Goal: Task Accomplishment & Management: Use online tool/utility

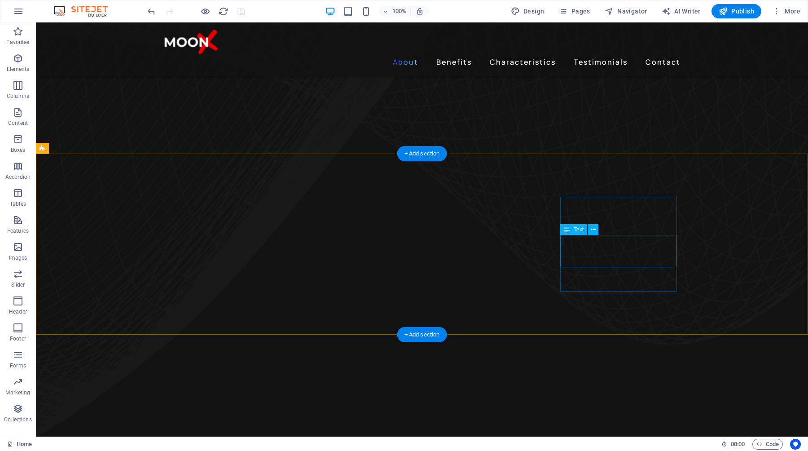
scroll to position [628, 0]
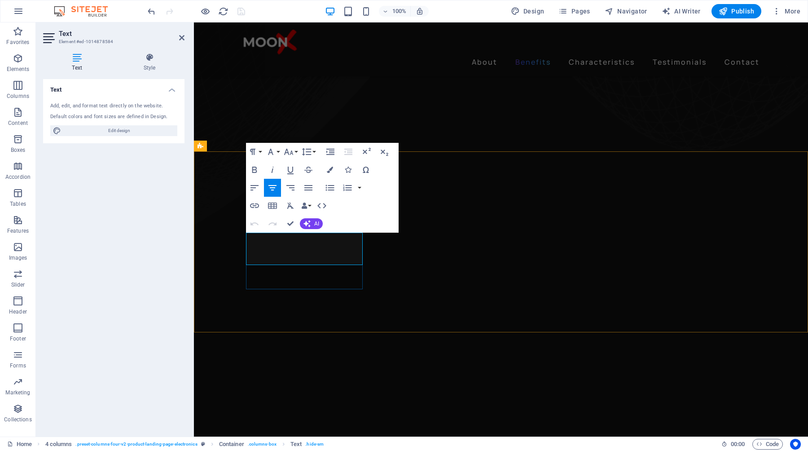
drag, startPoint x: 328, startPoint y: 258, endPoint x: 286, endPoint y: 242, distance: 45.0
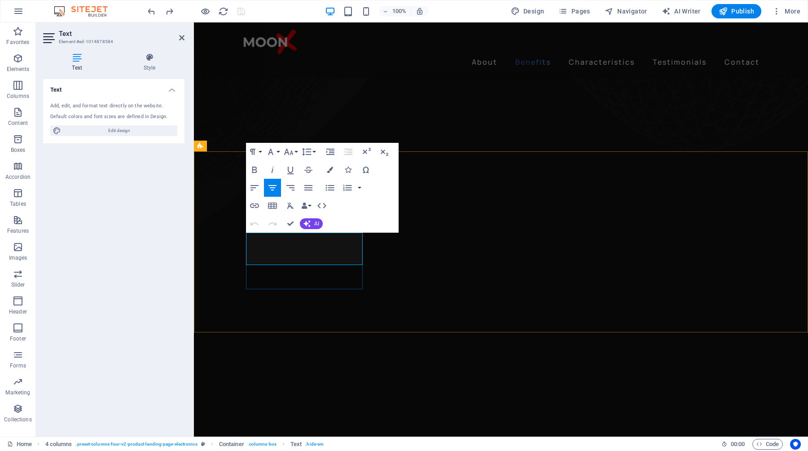
drag, startPoint x: 300, startPoint y: 257, endPoint x: 282, endPoint y: 243, distance: 22.7
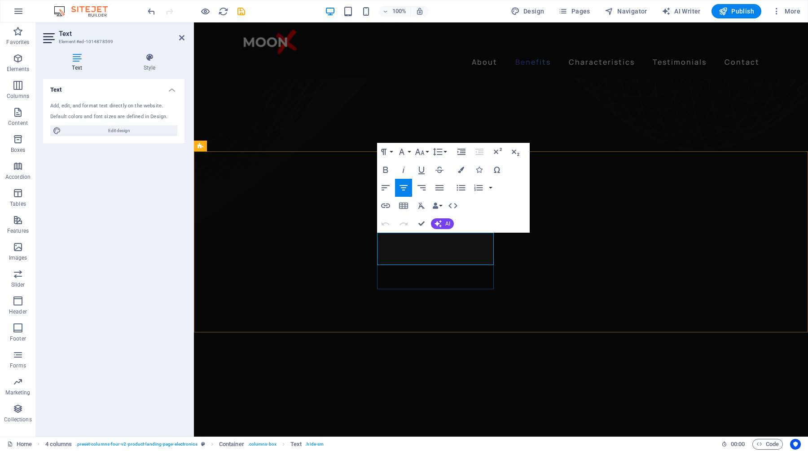
drag, startPoint x: 422, startPoint y: 242, endPoint x: 466, endPoint y: 257, distance: 46.7
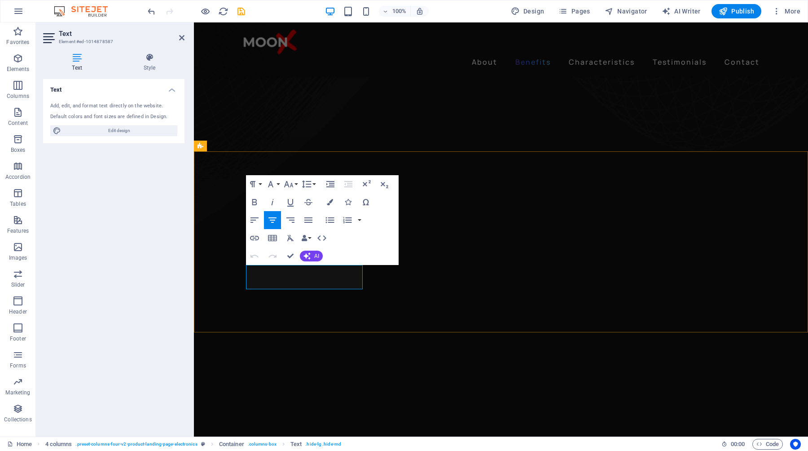
drag, startPoint x: 327, startPoint y: 284, endPoint x: 290, endPoint y: 273, distance: 38.7
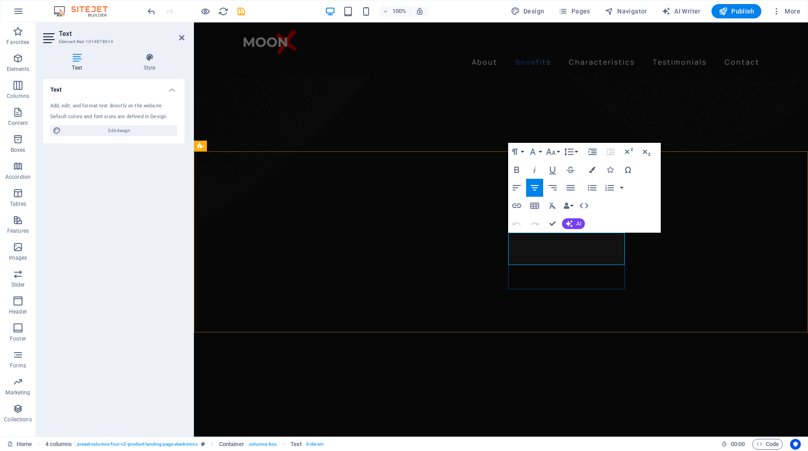
drag, startPoint x: 552, startPoint y: 241, endPoint x: 604, endPoint y: 257, distance: 54.4
